Goal: Information Seeking & Learning: Learn about a topic

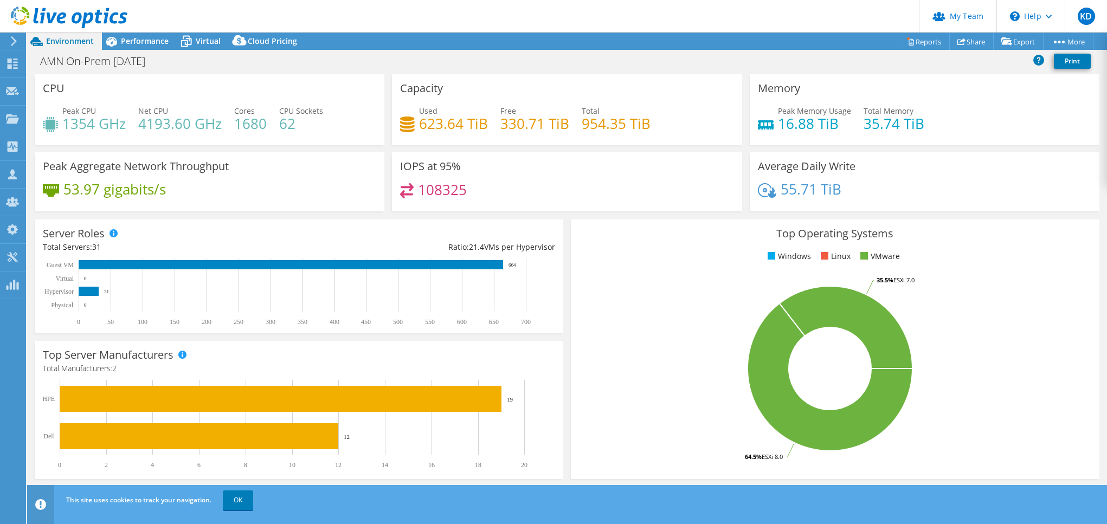
select select "USD"
click at [72, 23] on icon at bounding box center [69, 18] width 117 height 22
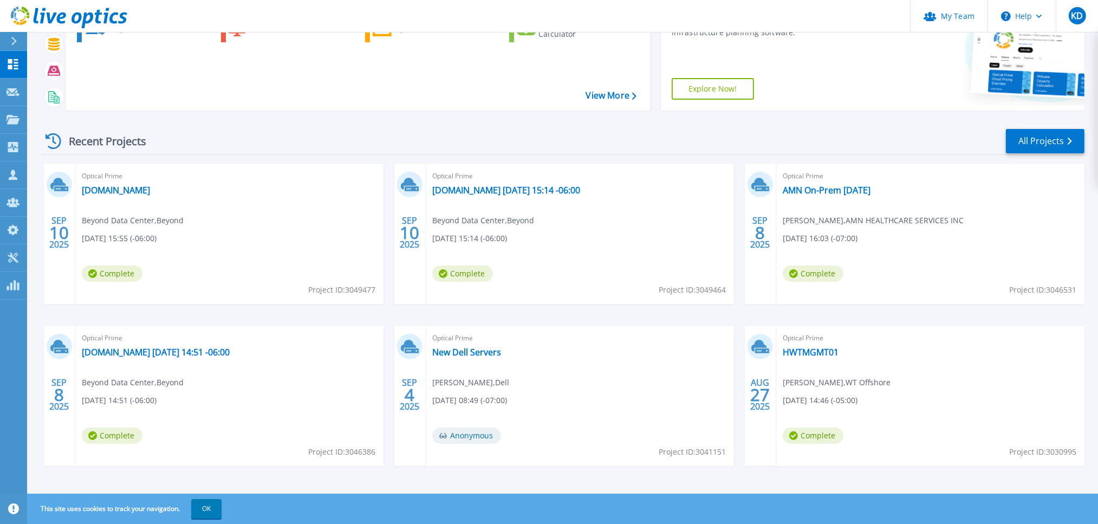
scroll to position [121, 0]
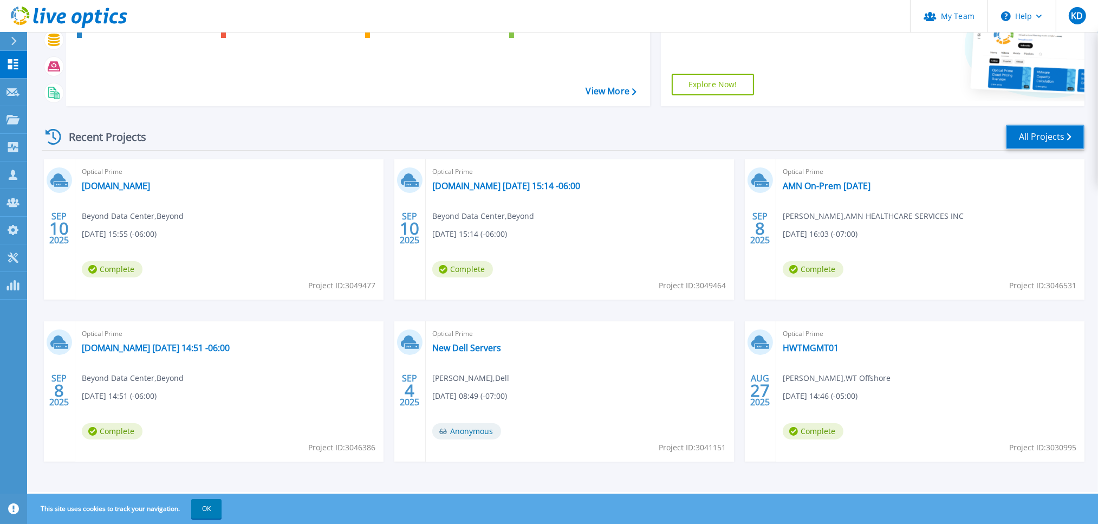
click at [1029, 140] on link "All Projects" at bounding box center [1045, 137] width 79 height 24
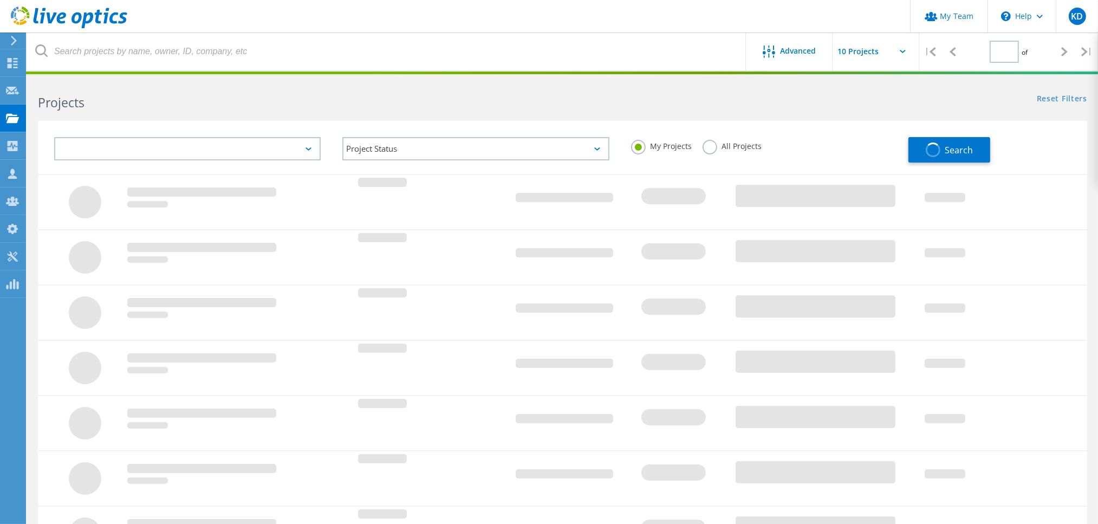
type input "1"
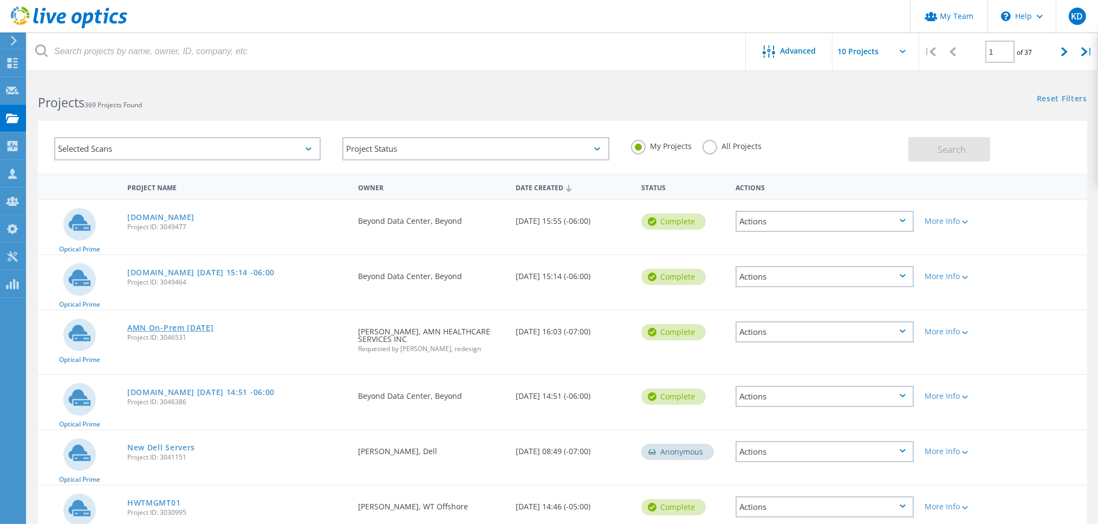
click at [192, 324] on link "AMN On-Prem [DATE]" at bounding box center [170, 328] width 87 height 8
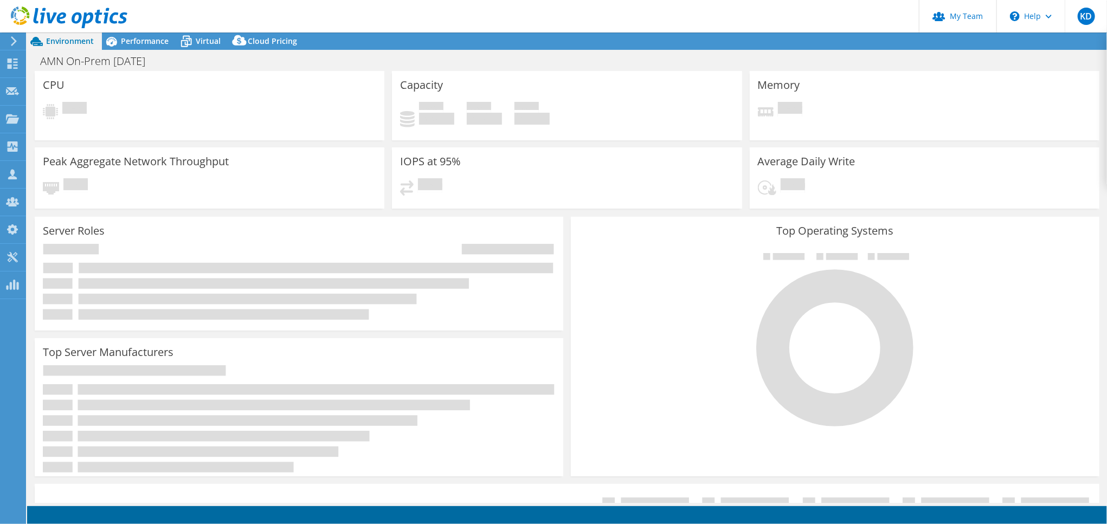
select select "USD"
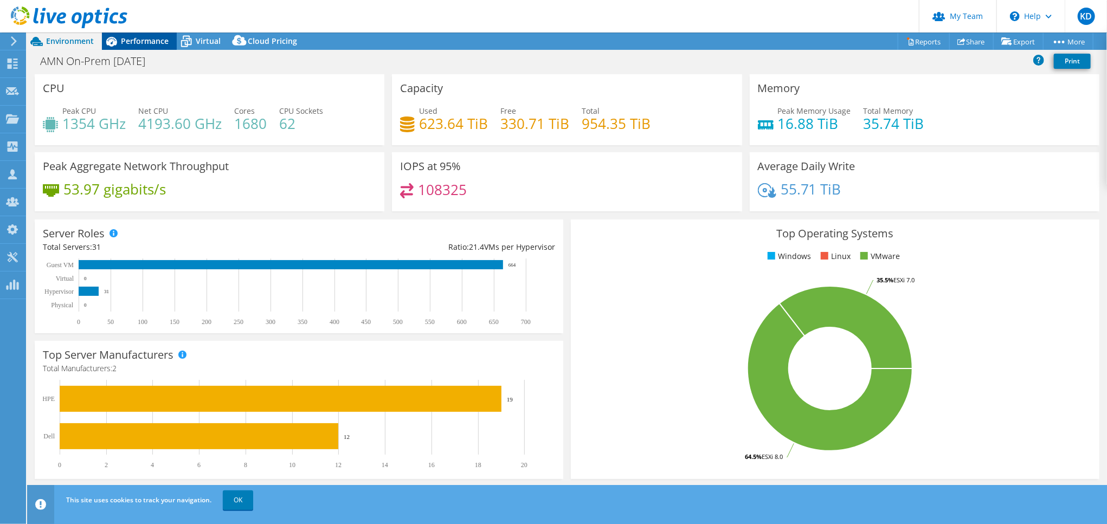
click at [139, 46] on span "Performance" at bounding box center [145, 41] width 48 height 10
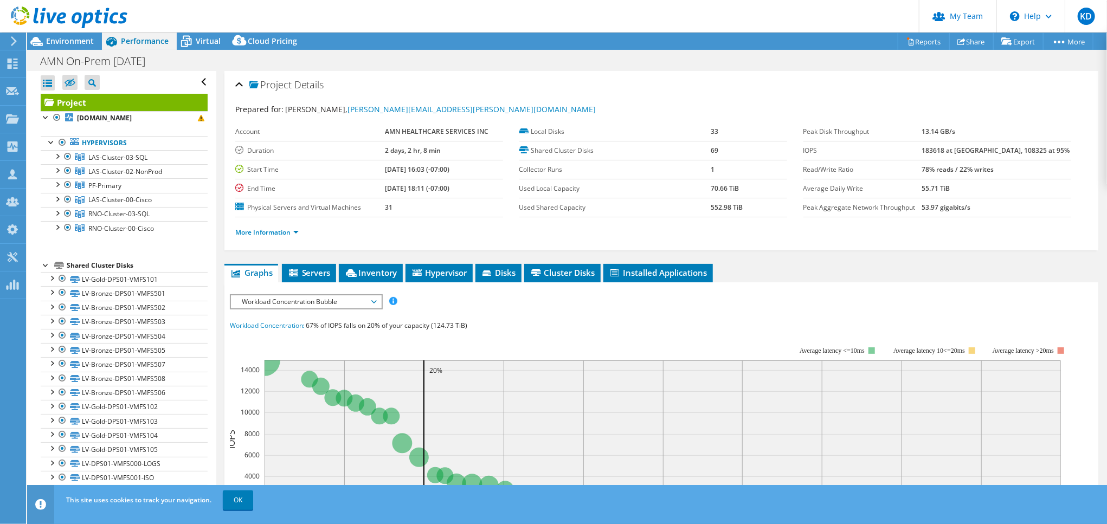
click at [115, 215] on span "RNO-Cluster-03-SQL" at bounding box center [118, 213] width 61 height 9
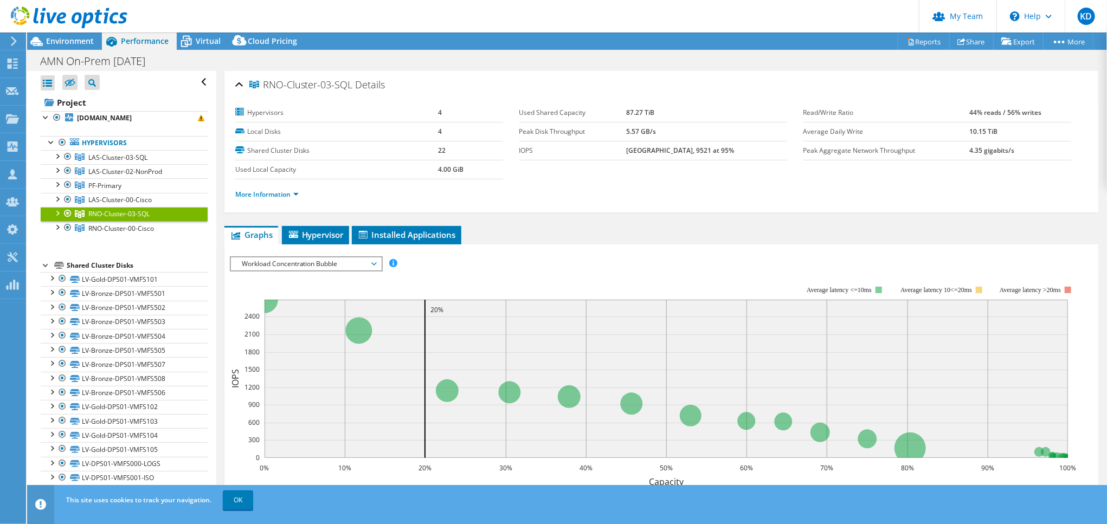
click at [708, 24] on header "KD Partner Team Admin [PERSON_NAME] [EMAIL_ADDRESS][DOMAIN_NAME] redesign My Pr…" at bounding box center [553, 16] width 1107 height 33
click at [74, 50] on div "AMN On-Prem [DATE] Print" at bounding box center [566, 60] width 1079 height 21
click at [90, 47] on div "Environment" at bounding box center [64, 41] width 75 height 17
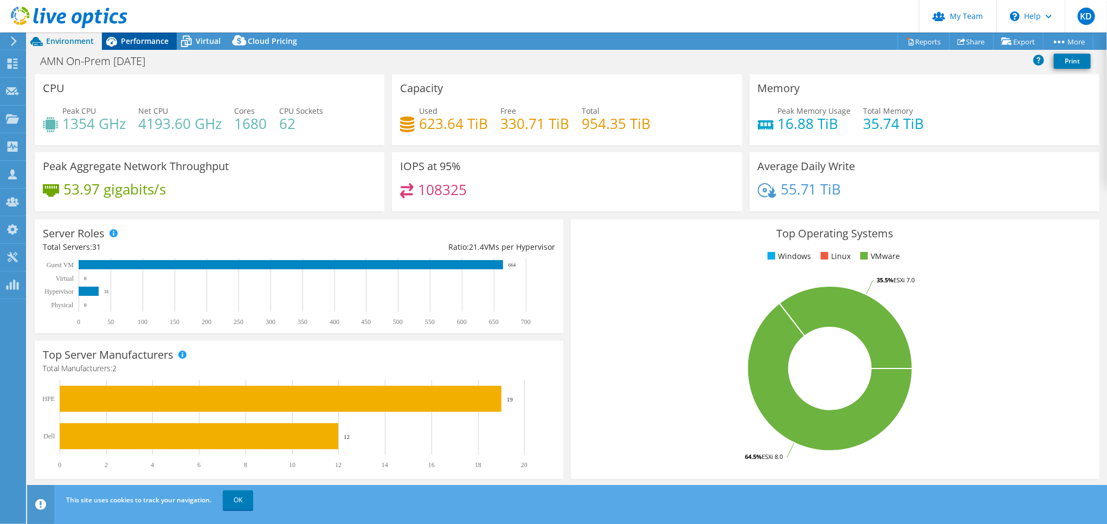
click at [159, 44] on span "Performance" at bounding box center [145, 41] width 48 height 10
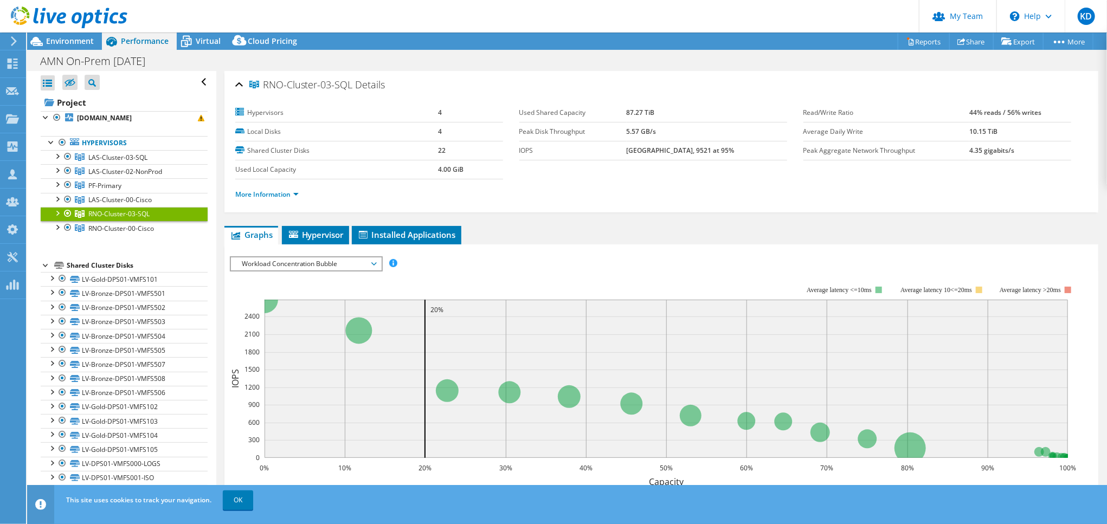
click at [287, 264] on span "Workload Concentration Bubble" at bounding box center [305, 263] width 139 height 13
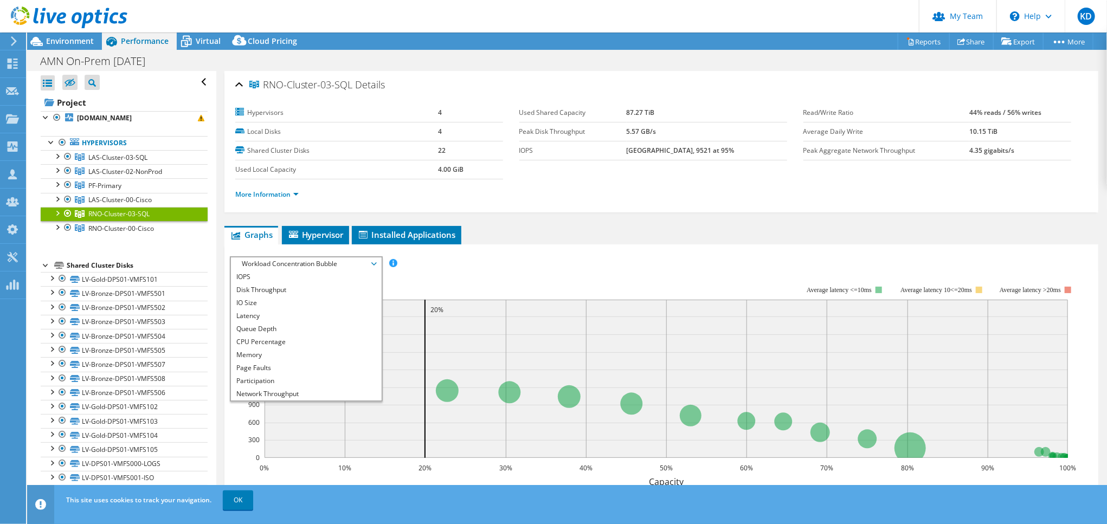
click at [540, 244] on div "IOPS Disk Throughput IO Size Latency Queue Depth CPU Percentage Memory Page Fau…" at bounding box center [661, 439] width 863 height 390
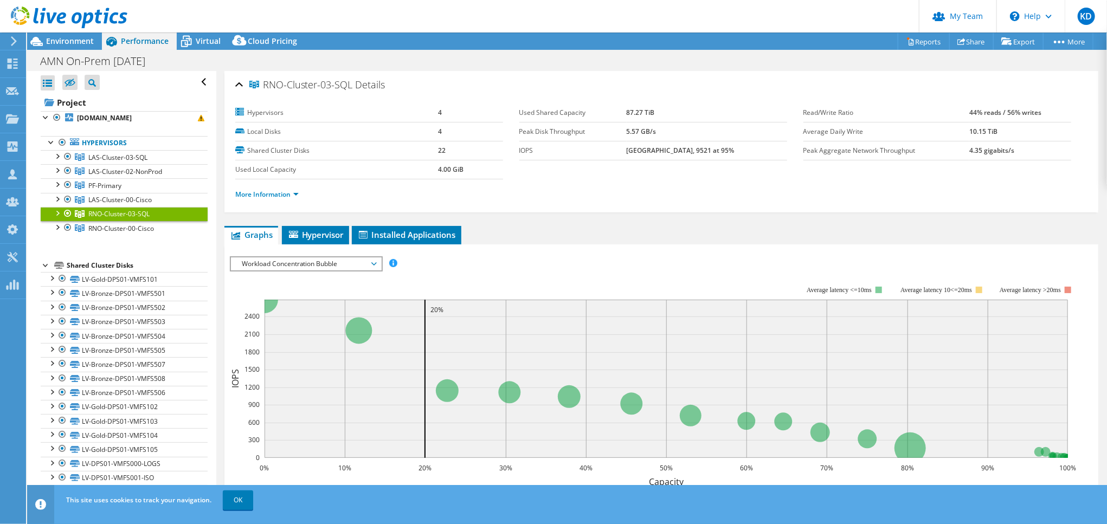
click at [527, 229] on ul "Graphs Servers Inventory Hypervisor Disks Cluster Disks Installed Applications" at bounding box center [661, 235] width 874 height 18
click at [538, 229] on ul "Graphs Servers Inventory Hypervisor Disks Cluster Disks Installed Applications" at bounding box center [661, 235] width 874 height 18
